Goal: Navigation & Orientation: Find specific page/section

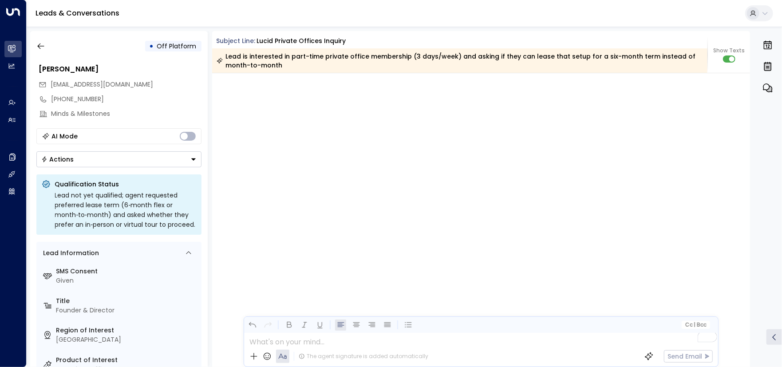
scroll to position [3599, 0]
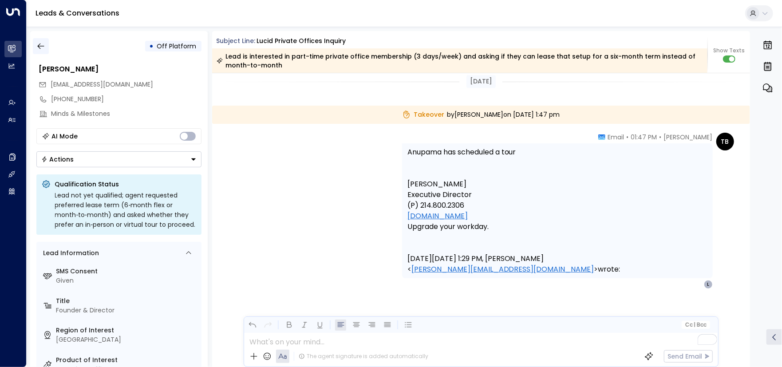
click at [42, 42] on icon "button" at bounding box center [40, 46] width 9 height 9
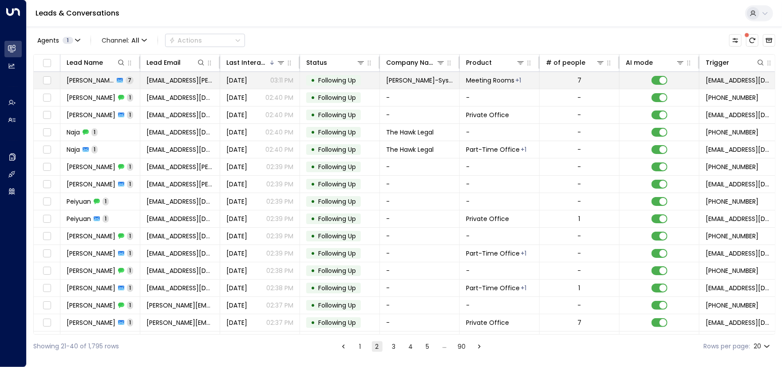
click at [87, 78] on span "[PERSON_NAME]" at bounding box center [90, 80] width 47 height 9
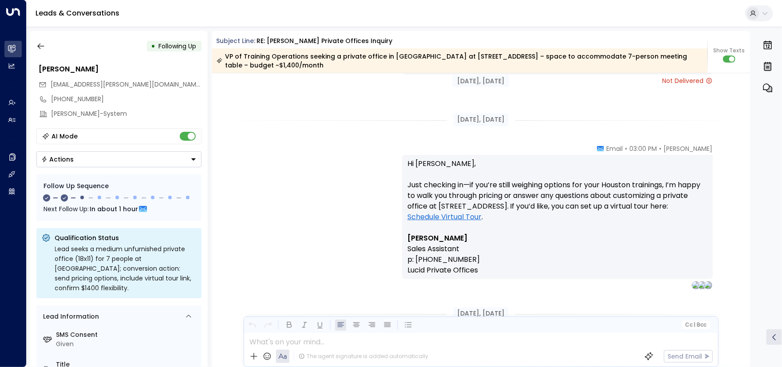
scroll to position [864, 0]
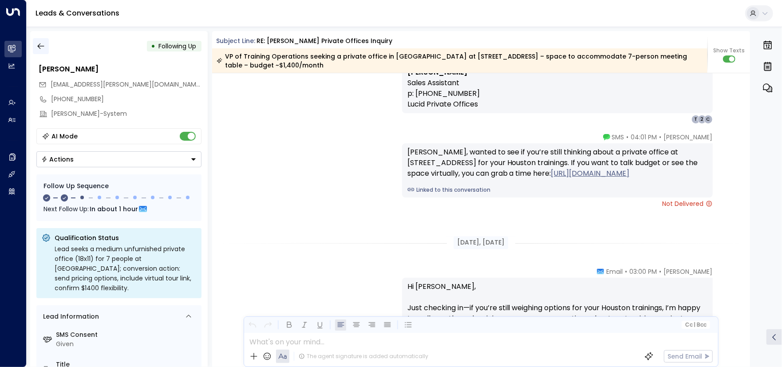
click at [42, 45] on icon "button" at bounding box center [40, 46] width 9 height 9
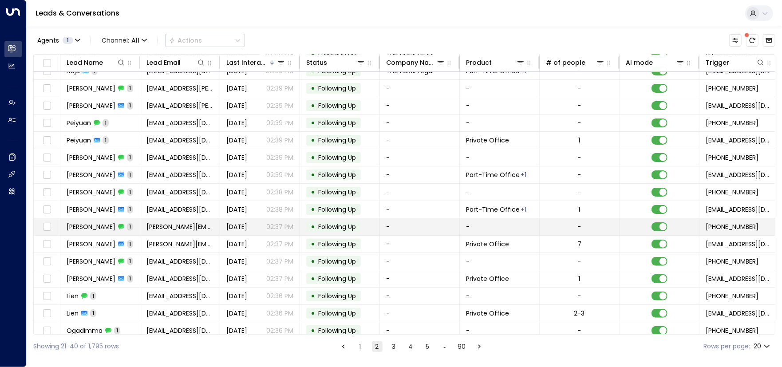
scroll to position [85, 0]
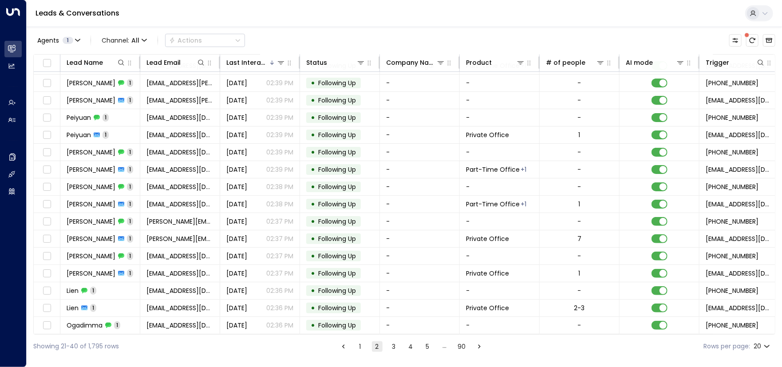
click at [361, 345] on button "1" at bounding box center [360, 346] width 11 height 11
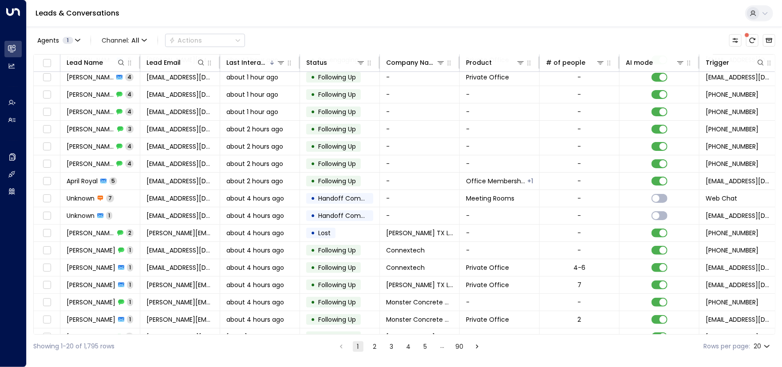
scroll to position [85, 0]
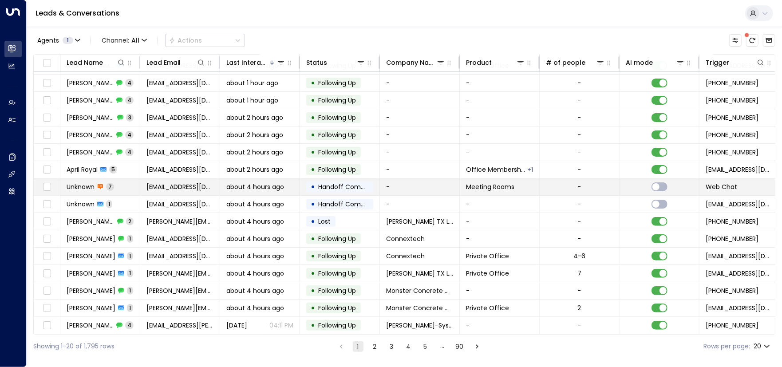
click at [74, 182] on span "Unknown" at bounding box center [81, 186] width 28 height 9
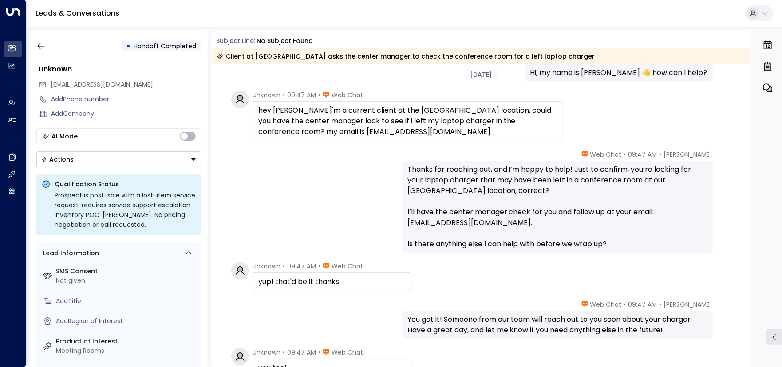
scroll to position [50, 0]
click at [46, 48] on button "button" at bounding box center [41, 46] width 16 height 16
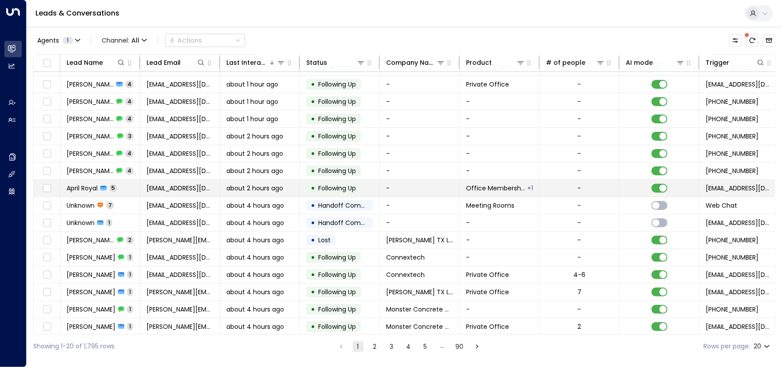
scroll to position [85, 0]
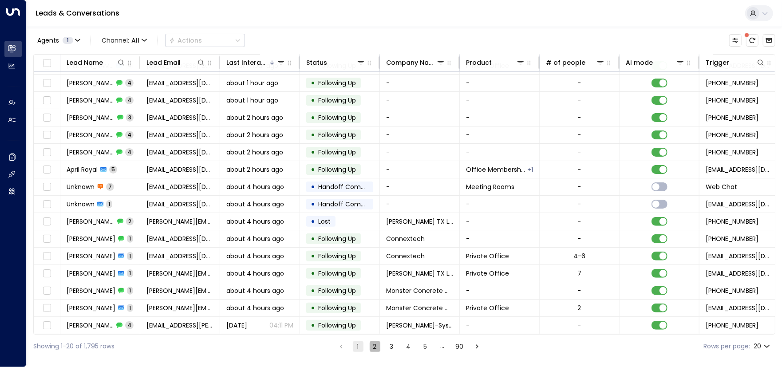
click at [373, 347] on button "2" at bounding box center [375, 346] width 11 height 11
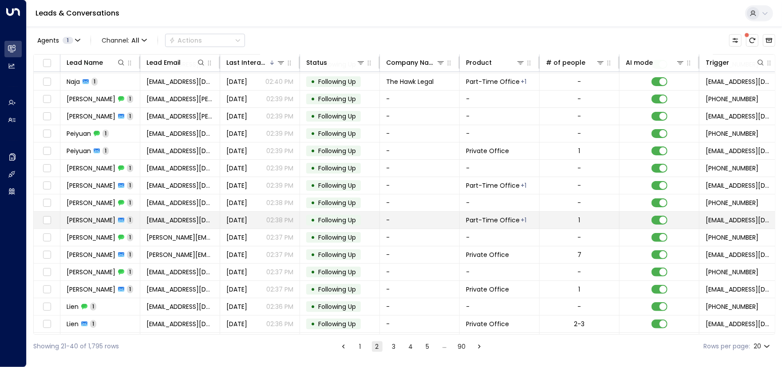
scroll to position [85, 0]
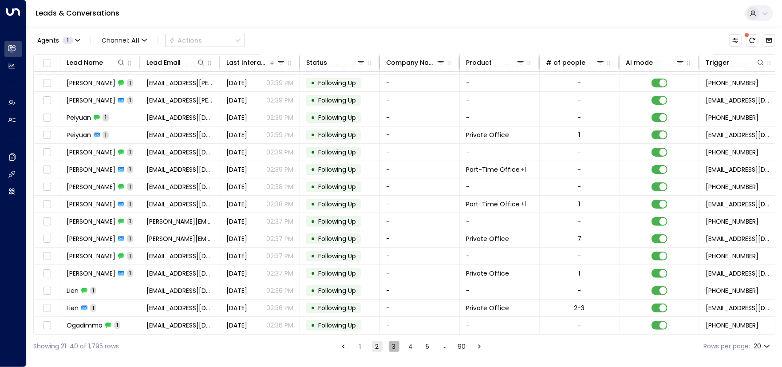
click at [396, 345] on button "3" at bounding box center [394, 346] width 11 height 11
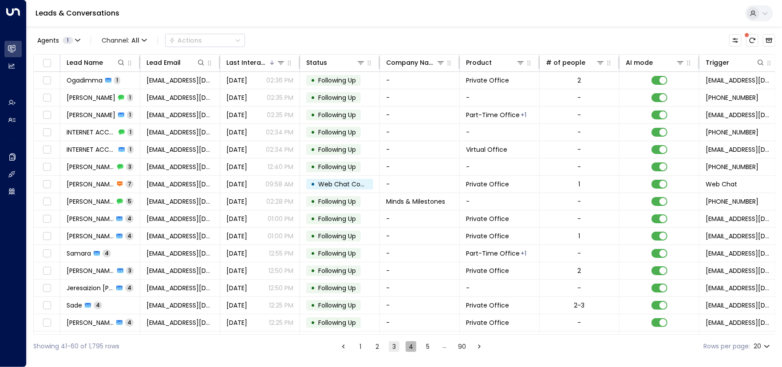
click at [412, 348] on button "4" at bounding box center [411, 346] width 11 height 11
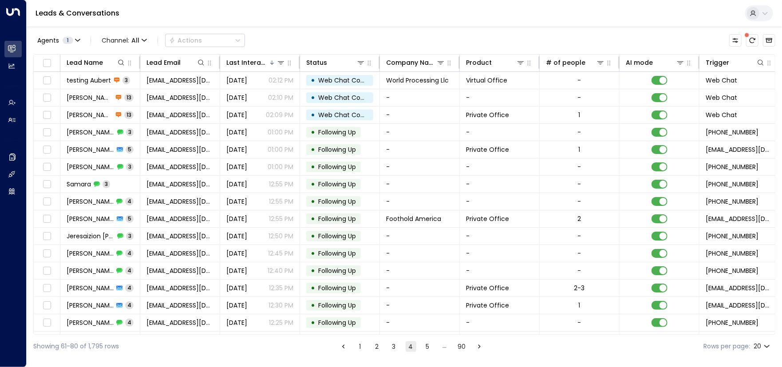
click at [423, 346] on button "5" at bounding box center [428, 346] width 11 height 11
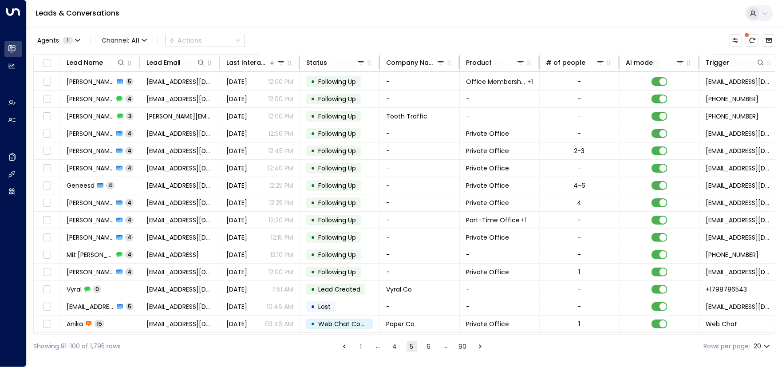
scroll to position [85, 0]
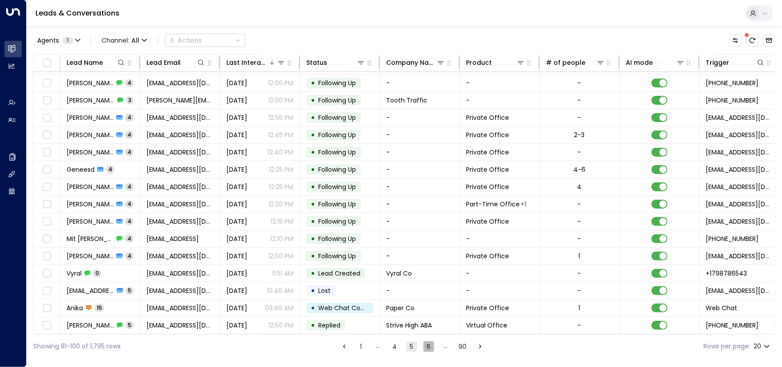
click at [430, 341] on button "6" at bounding box center [428, 346] width 11 height 11
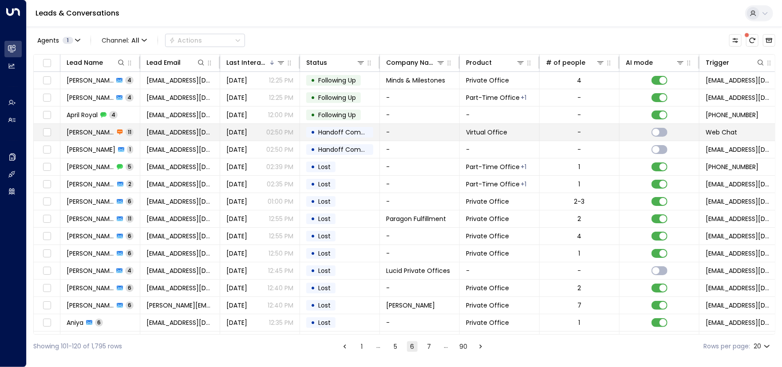
click at [69, 128] on span "[PERSON_NAME]" at bounding box center [90, 132] width 47 height 9
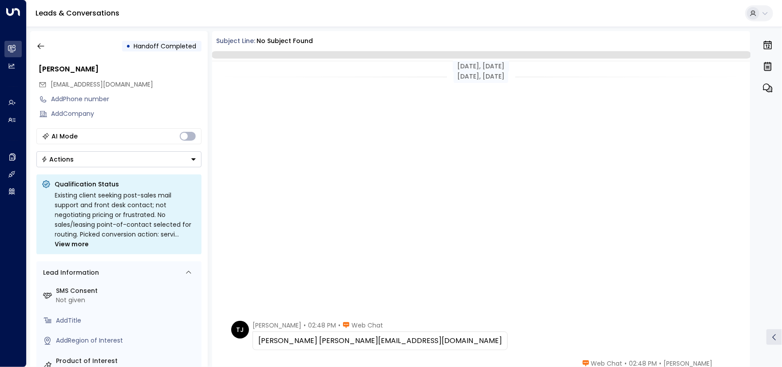
scroll to position [335, 0]
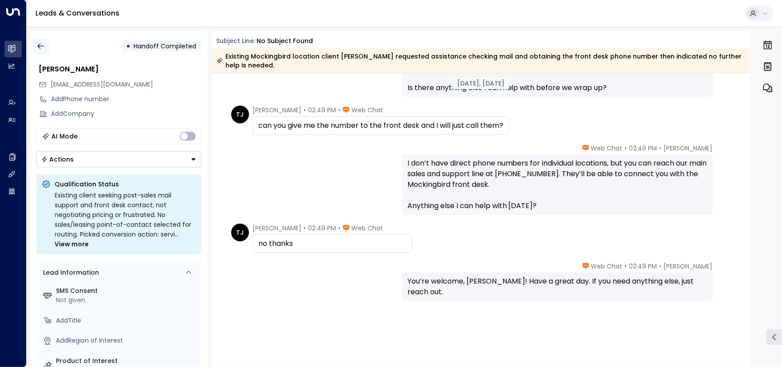
click at [43, 45] on icon "button" at bounding box center [40, 46] width 9 height 9
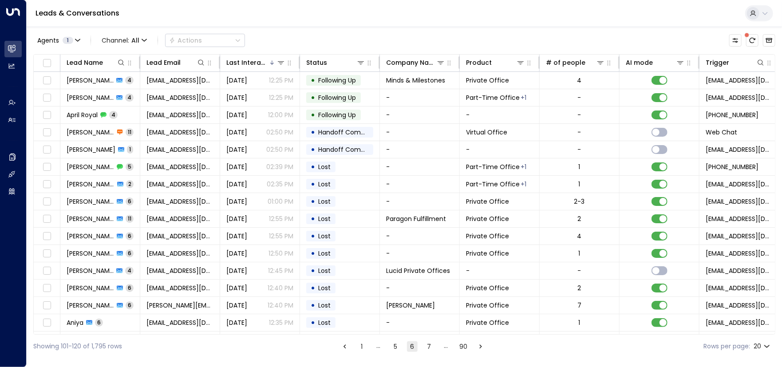
click at [353, 346] on ul "1 … 5 6 7 … 90" at bounding box center [412, 346] width 147 height 11
click at [358, 346] on button "1" at bounding box center [361, 346] width 11 height 11
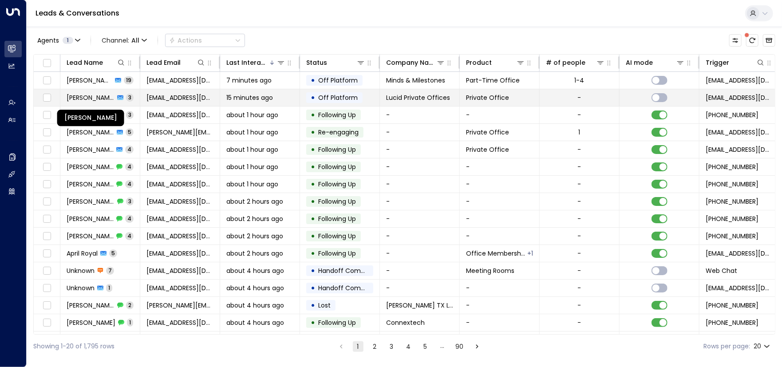
click at [89, 96] on span "[PERSON_NAME]" at bounding box center [91, 97] width 48 height 9
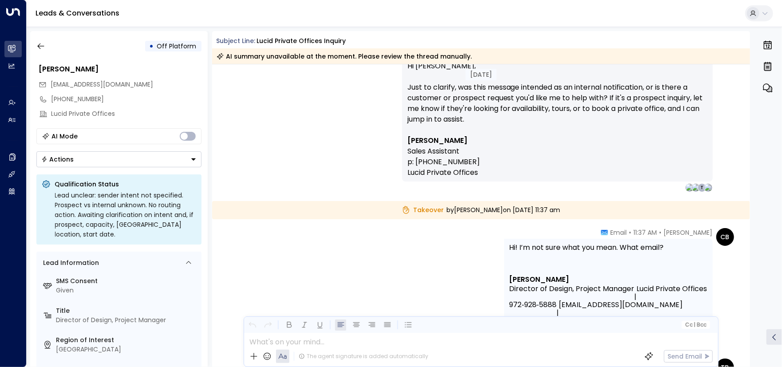
scroll to position [188, 0]
click at [39, 40] on button "button" at bounding box center [41, 46] width 16 height 16
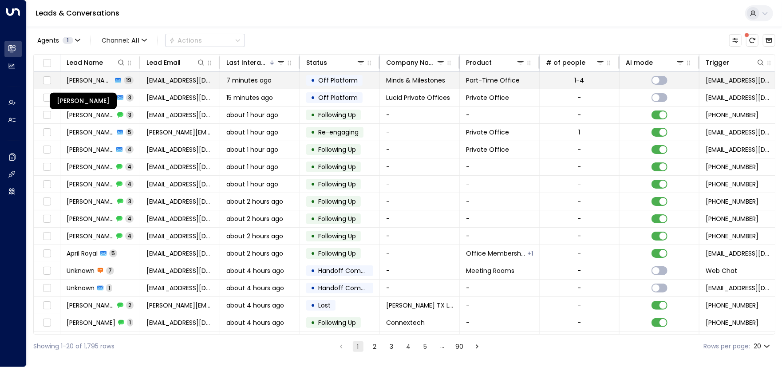
click at [86, 80] on span "[PERSON_NAME]" at bounding box center [90, 80] width 46 height 9
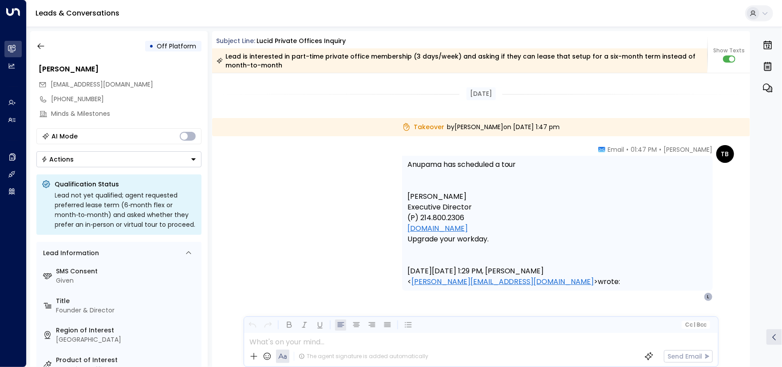
scroll to position [6469, 0]
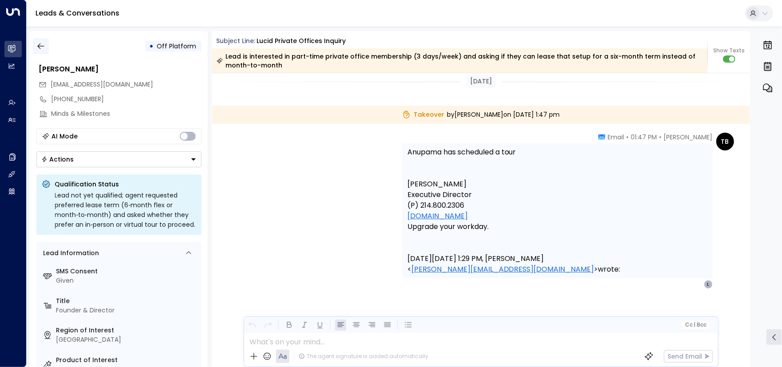
click at [39, 47] on icon "button" at bounding box center [40, 46] width 9 height 9
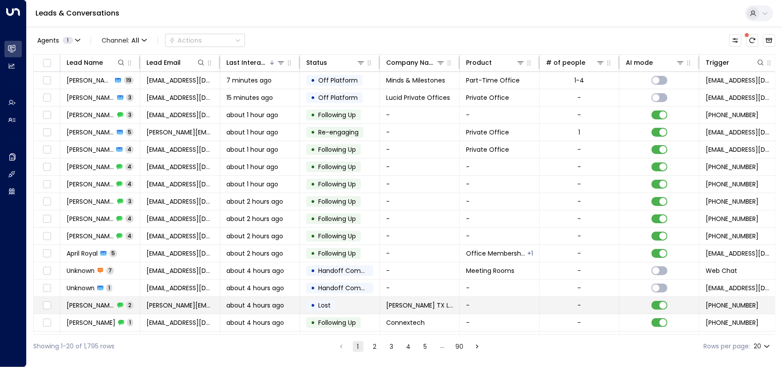
click at [78, 305] on span "[PERSON_NAME]" at bounding box center [91, 305] width 48 height 9
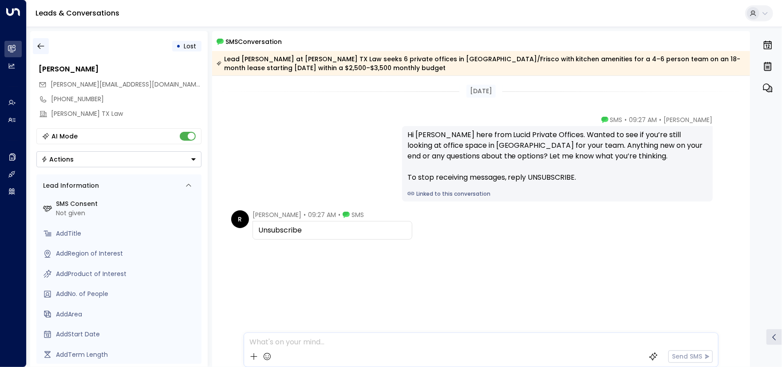
click at [42, 44] on icon "button" at bounding box center [40, 46] width 9 height 9
